Goal: Obtain resource: Obtain resource

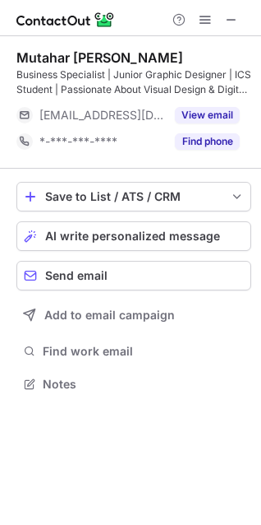
scroll to position [372, 261]
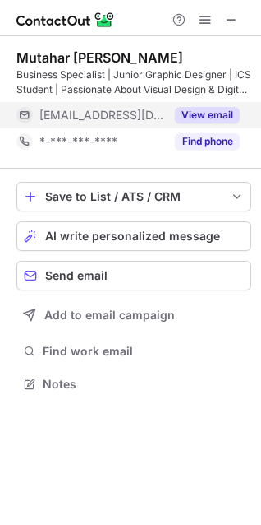
click at [206, 113] on button "View email" at bounding box center [207, 115] width 65 height 16
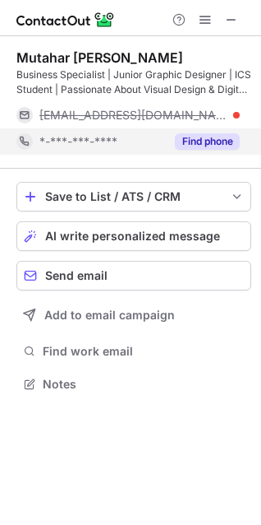
click at [204, 136] on button "Find phone" at bounding box center [207, 141] width 65 height 16
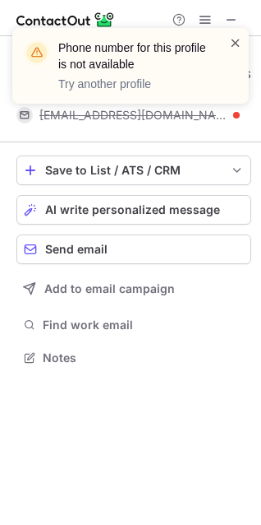
scroll to position [346, 261]
click at [232, 45] on span at bounding box center [235, 43] width 13 height 16
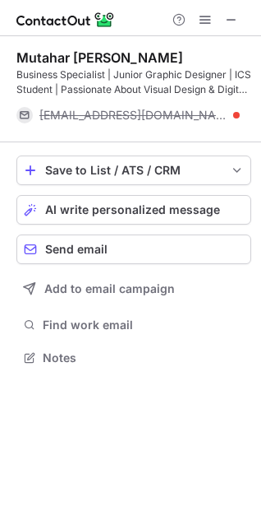
click at [234, 16] on div "Phone number for this profile is not available Try another profile" at bounding box center [130, 73] width 263 height 122
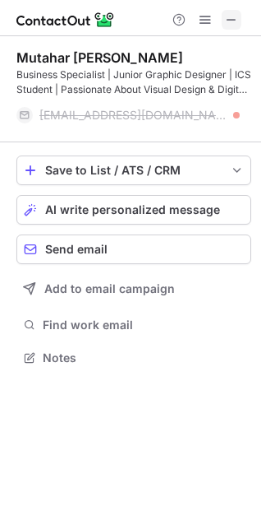
click at [229, 25] on span at bounding box center [231, 19] width 13 height 13
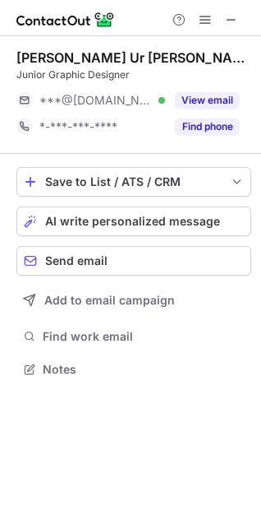
scroll to position [358, 261]
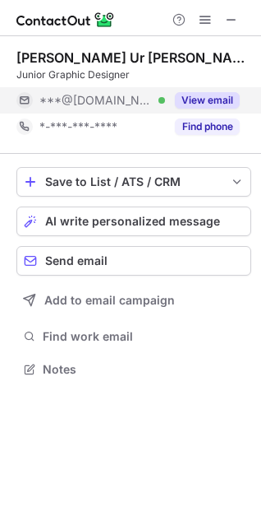
click at [216, 96] on button "View email" at bounding box center [207, 100] width 65 height 16
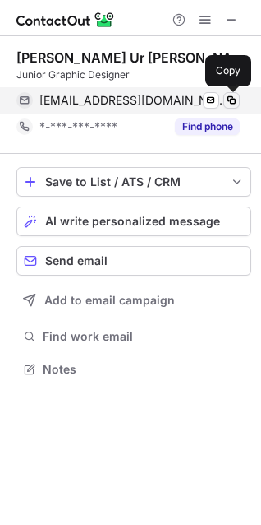
click at [232, 104] on span at bounding box center [231, 100] width 13 height 13
